Goal: Information Seeking & Learning: Learn about a topic

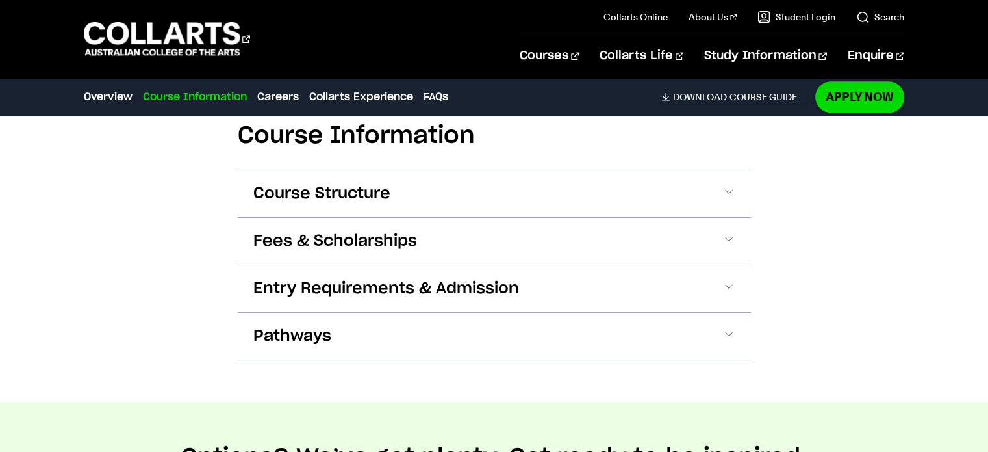
scroll to position [1352, 0]
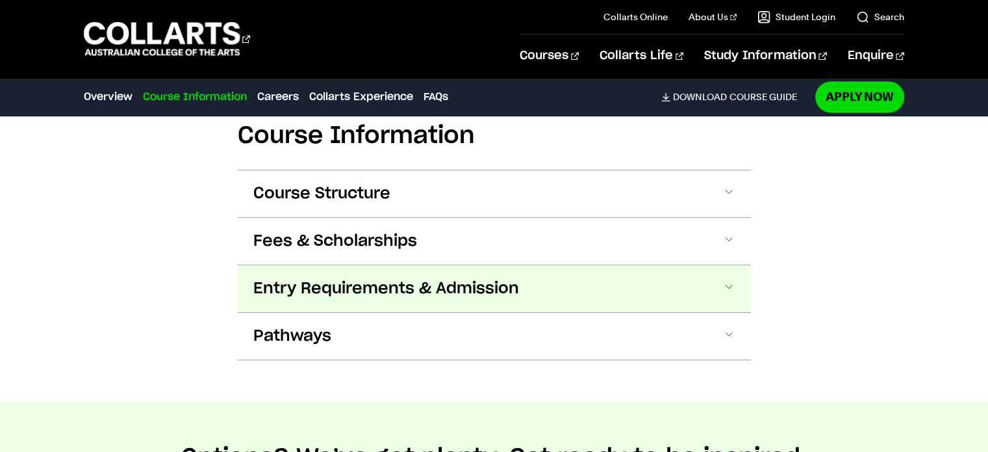
click at [463, 303] on button "Entry Requirements & Admission" at bounding box center [494, 288] width 513 height 47
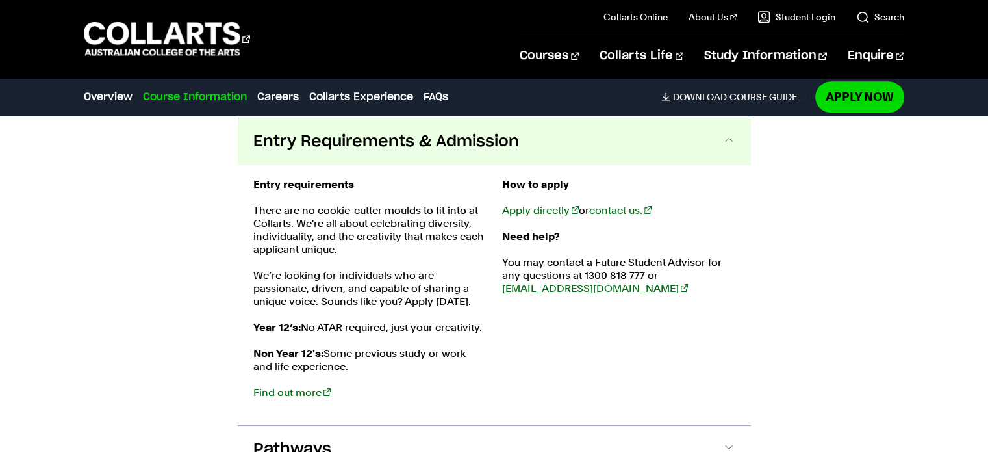
scroll to position [0, 0]
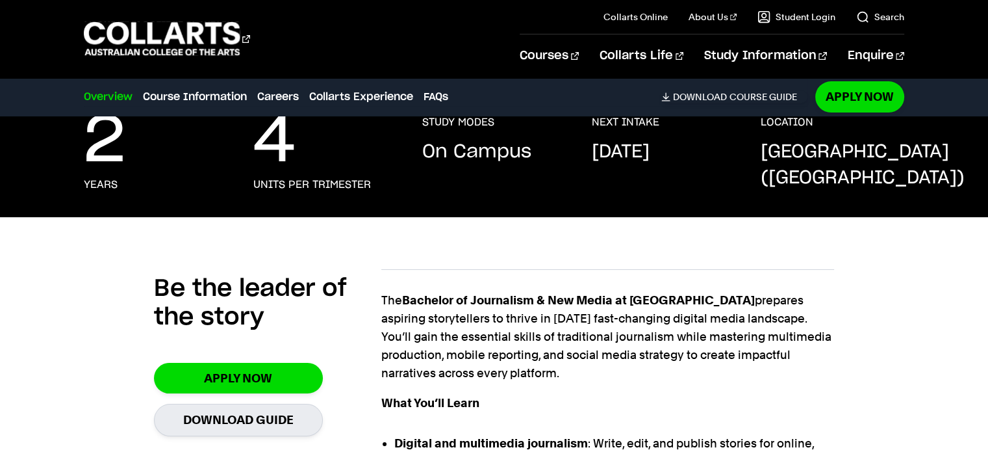
scroll to position [291, 0]
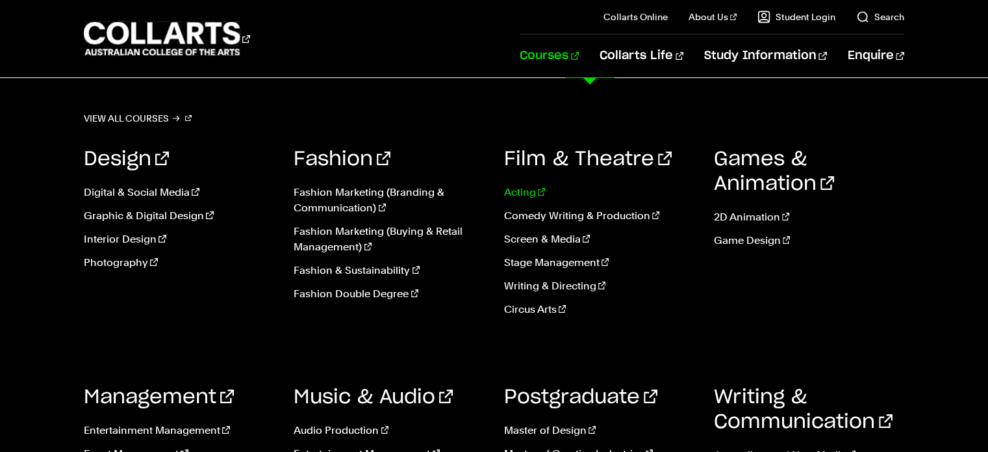
click at [517, 187] on link "Acting" at bounding box center [599, 193] width 190 height 16
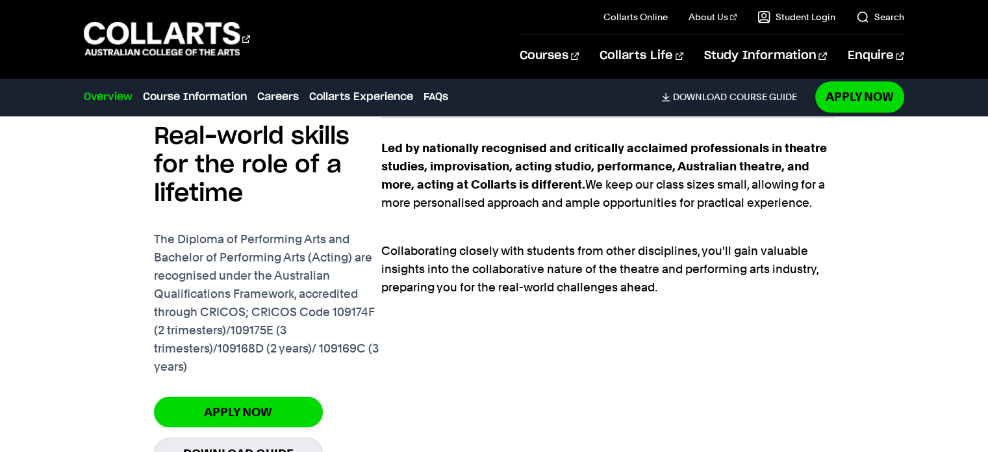
scroll to position [975, 0]
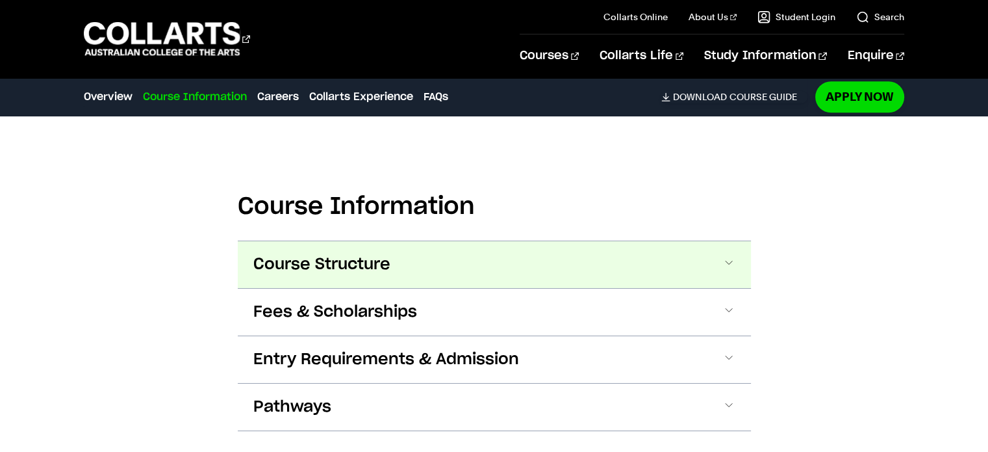
click at [530, 255] on button "Course Structure" at bounding box center [494, 264] width 513 height 47
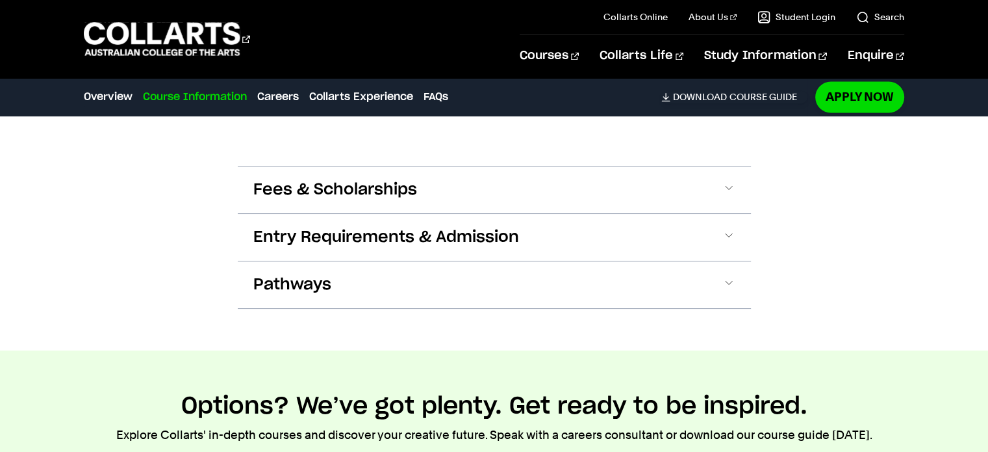
scroll to position [2373, 0]
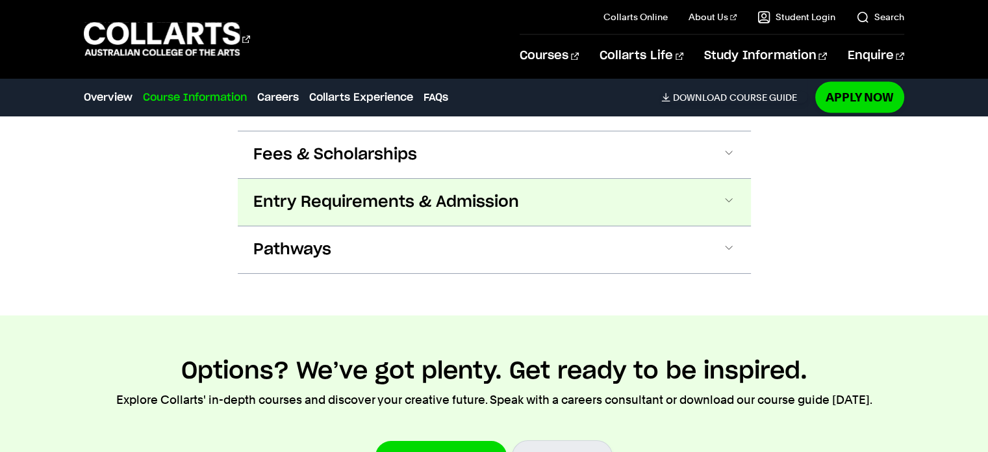
click at [582, 197] on button "Entry Requirements & Admission" at bounding box center [494, 202] width 513 height 47
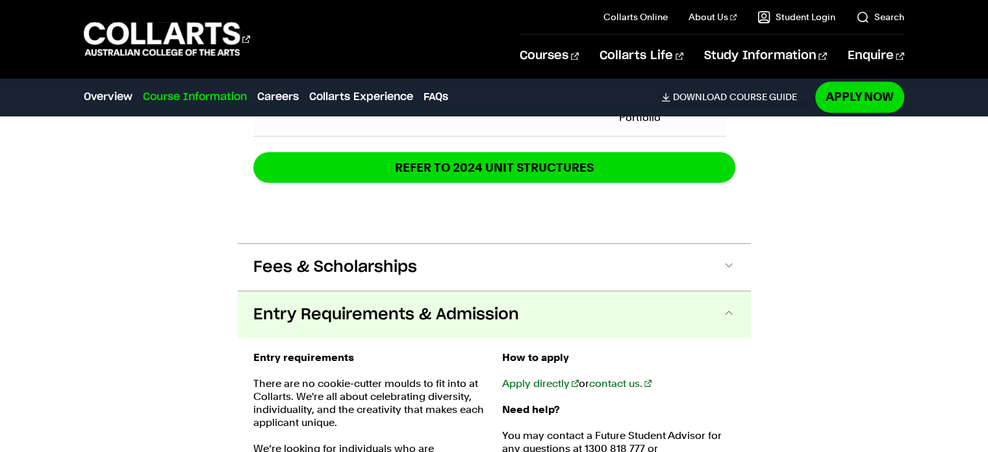
scroll to position [2250, 0]
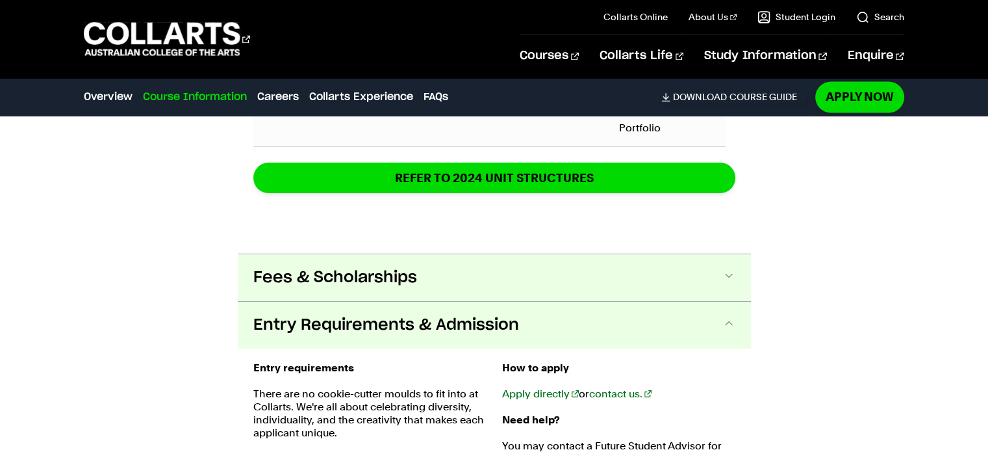
click at [359, 268] on span "Fees & Scholarships" at bounding box center [335, 277] width 164 height 21
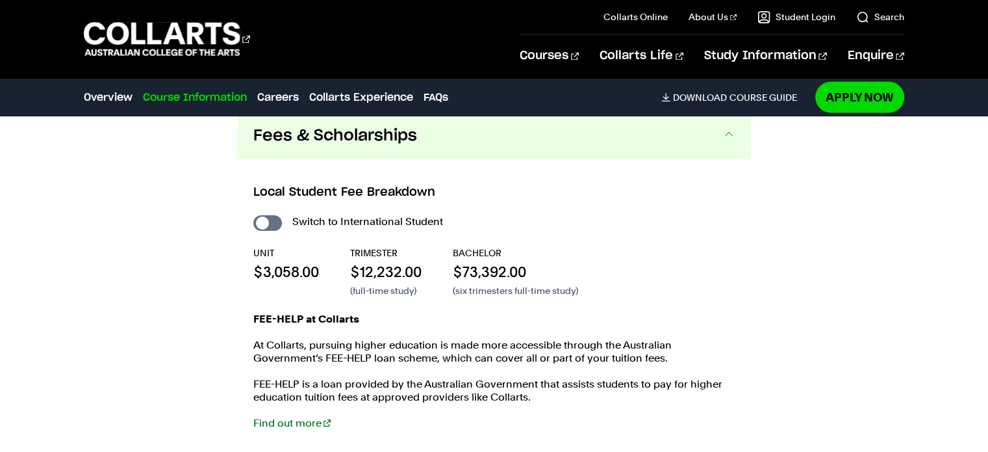
scroll to position [2393, 0]
